Goal: Information Seeking & Learning: Learn about a topic

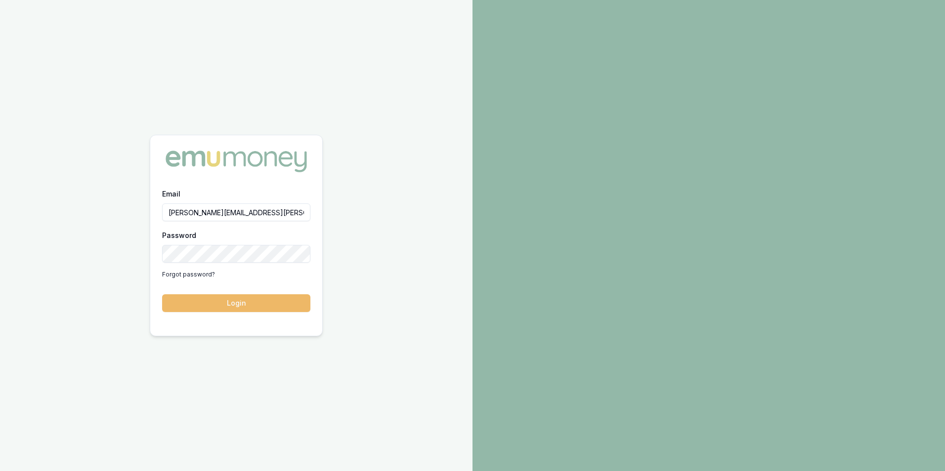
click at [263, 301] on button "Login" at bounding box center [236, 304] width 148 height 18
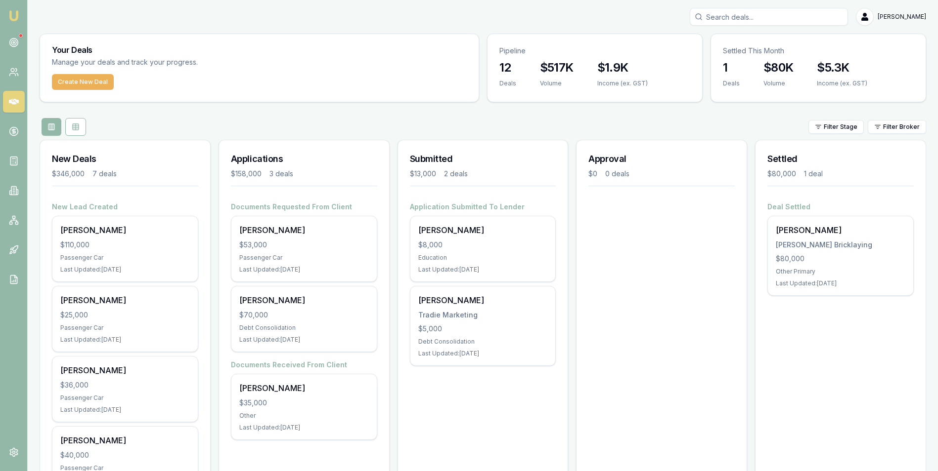
click at [738, 20] on input "Search deals" at bounding box center [768, 17] width 158 height 18
type input "anton"
click at [740, 47] on p "Anton Beaumont" at bounding box center [768, 43] width 149 height 10
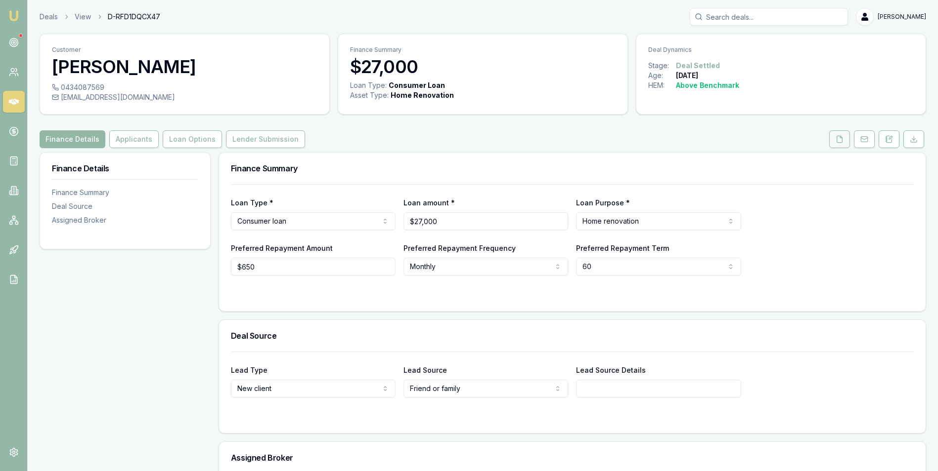
click at [838, 136] on icon at bounding box center [839, 139] width 5 height 6
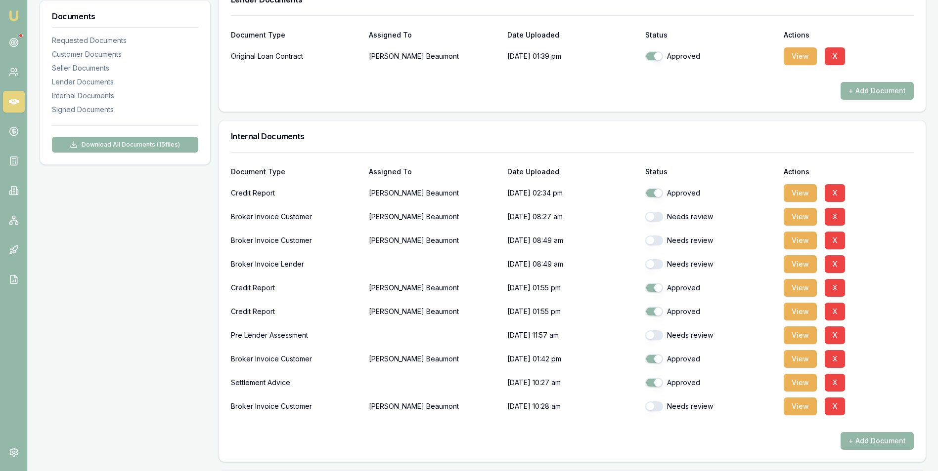
scroll to position [544, 0]
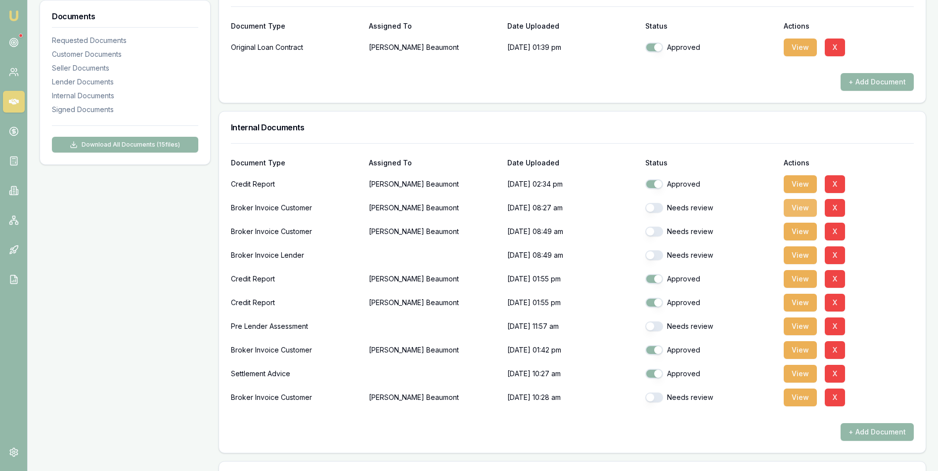
click at [792, 206] on button "View" at bounding box center [799, 208] width 33 height 18
click at [796, 255] on button "View" at bounding box center [799, 256] width 33 height 18
click at [14, 100] on icon at bounding box center [14, 102] width 10 height 10
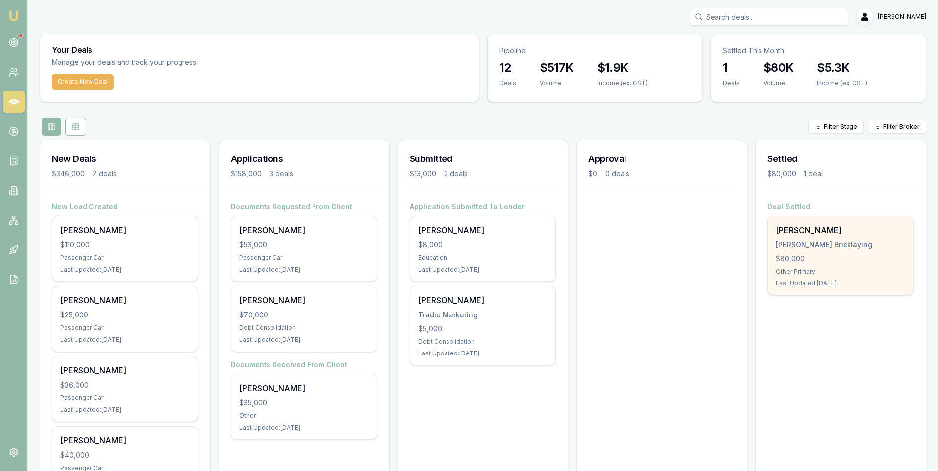
click at [790, 251] on div "Trent Keily Keily Bricklaying $80,000 Other Primary Last Updated: 11 days ago" at bounding box center [840, 255] width 145 height 79
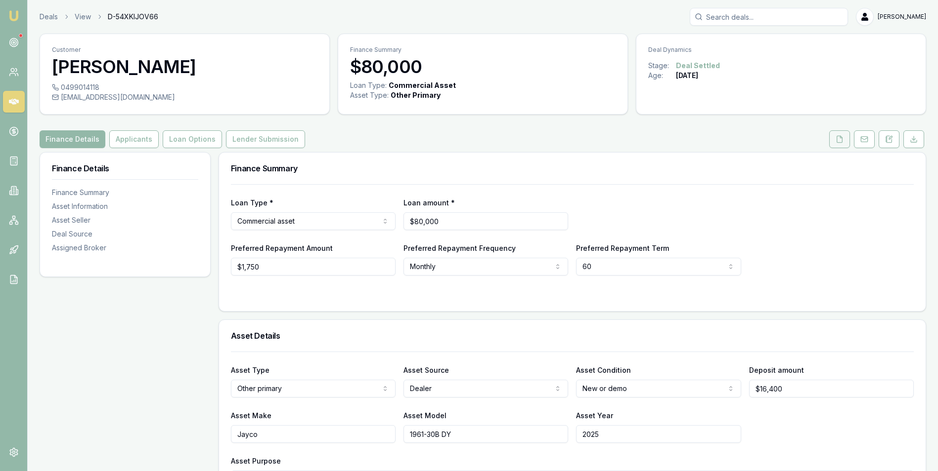
click at [843, 136] on icon at bounding box center [839, 139] width 8 height 8
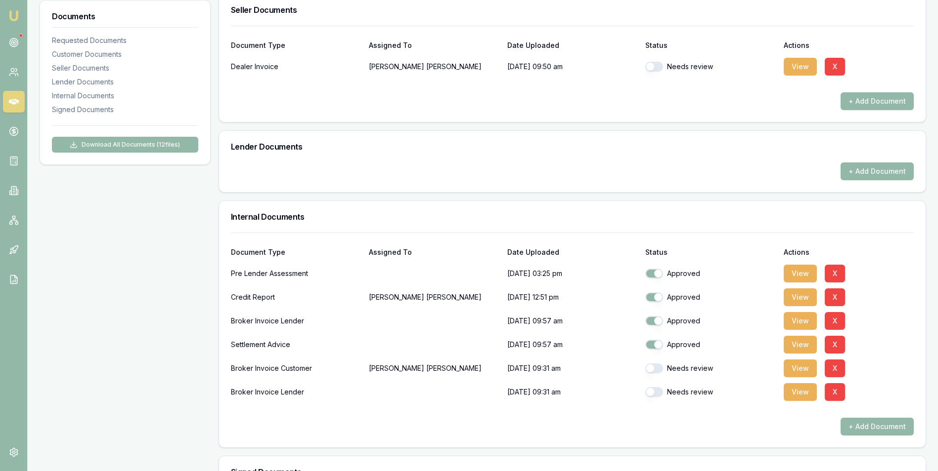
scroll to position [395, 0]
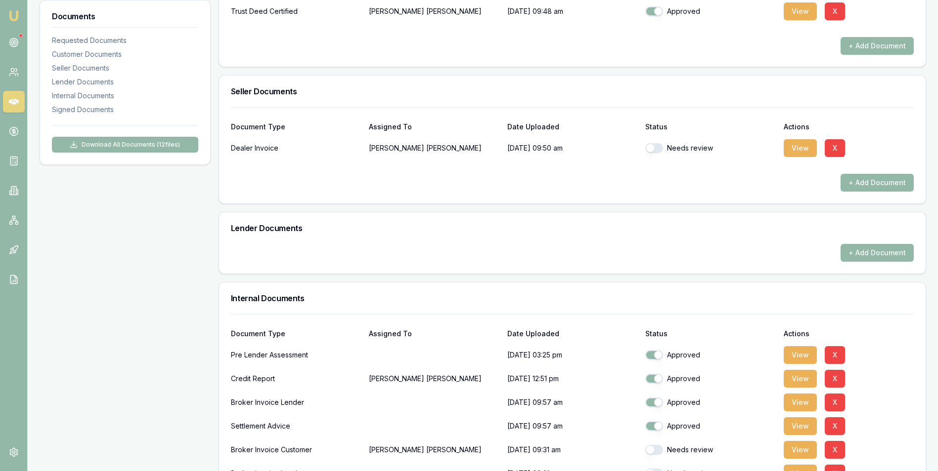
click at [656, 150] on button "button" at bounding box center [654, 148] width 18 height 10
checkbox input "true"
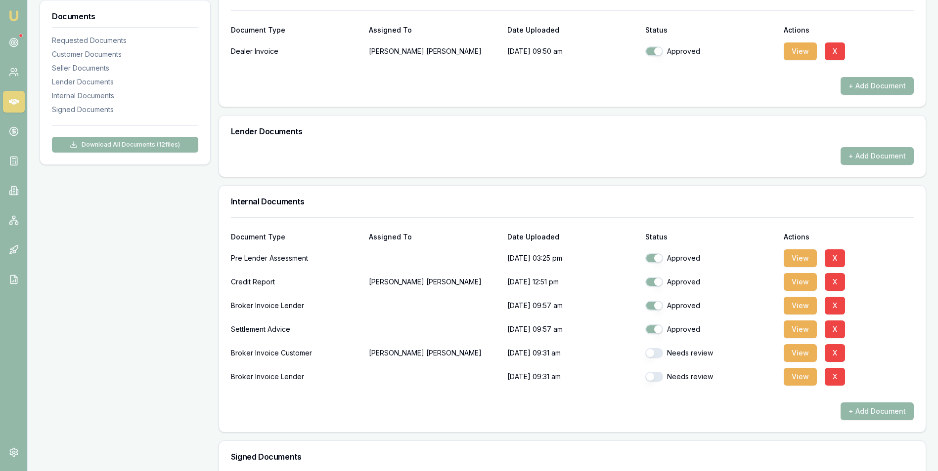
scroll to position [494, 0]
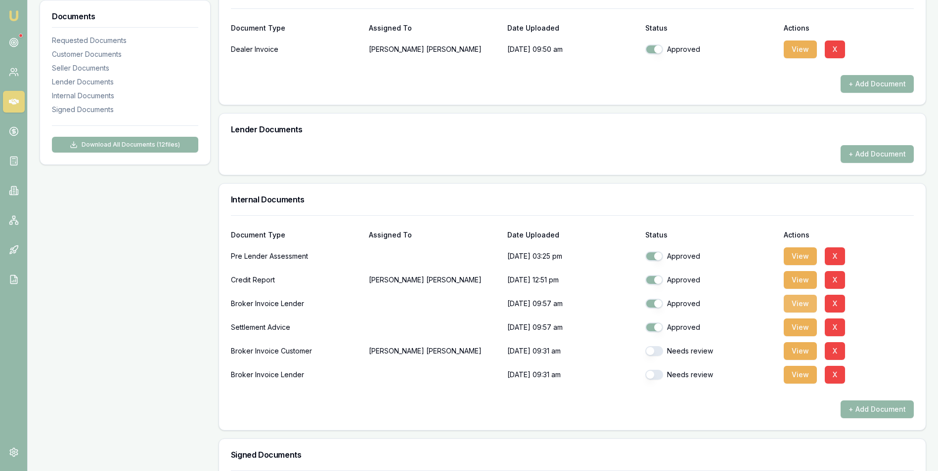
click at [791, 301] on button "View" at bounding box center [799, 304] width 33 height 18
